Goal: Task Accomplishment & Management: Manage account settings

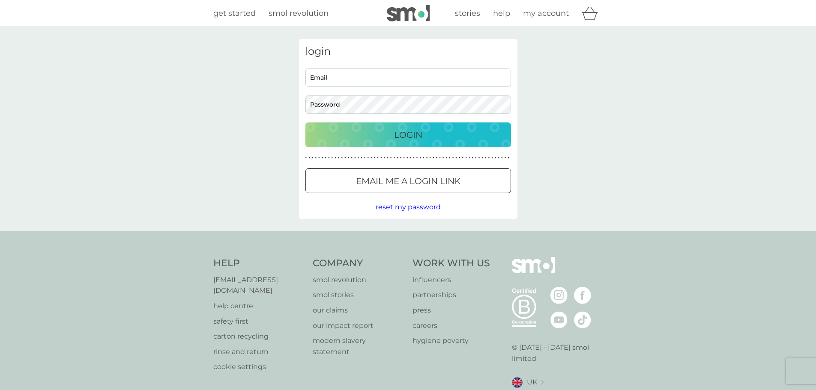
click at [374, 70] on input "Email" at bounding box center [408, 78] width 206 height 18
type input "[EMAIL_ADDRESS][DOMAIN_NAME]"
click at [305, 123] on button "Login" at bounding box center [408, 135] width 206 height 25
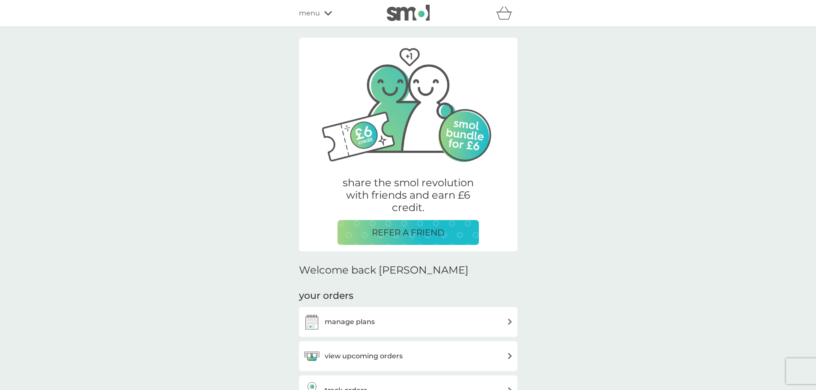
click at [435, 322] on div "manage plans" at bounding box center [408, 322] width 210 height 17
